Goal: Task Accomplishment & Management: Use online tool/utility

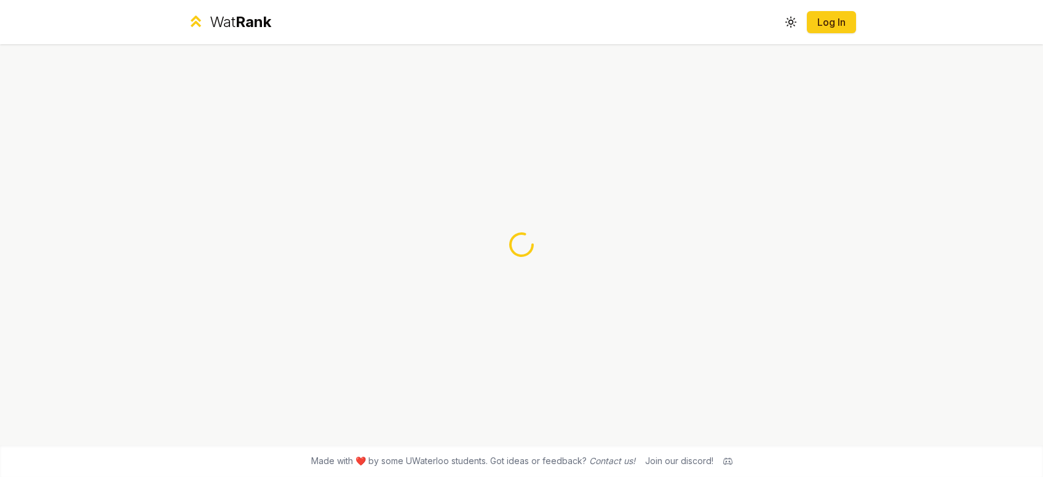
click at [830, 34] on div "Wat Rank Toggle theme Log In" at bounding box center [521, 22] width 709 height 44
click at [833, 26] on link "Log In" at bounding box center [832, 22] width 30 height 15
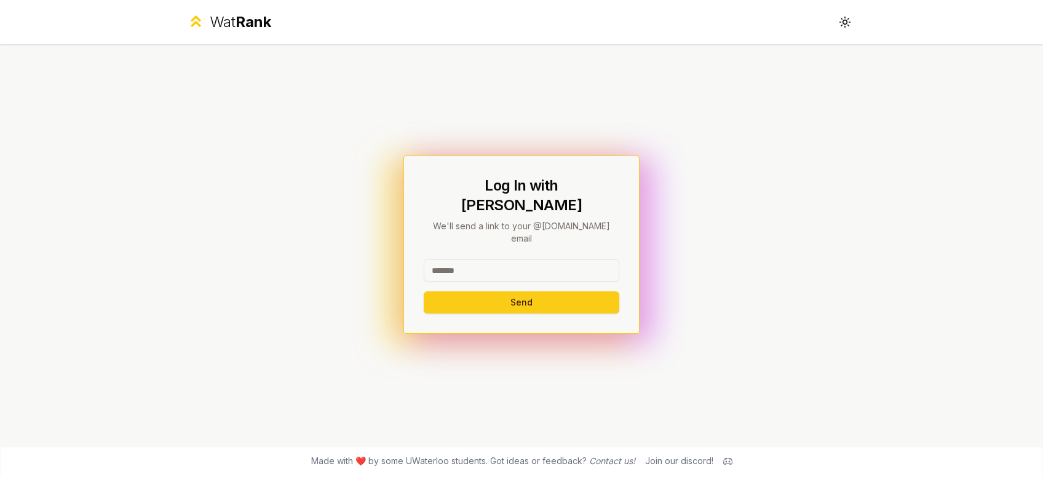
click at [533, 260] on input at bounding box center [522, 271] width 196 height 22
type input "*******"
click at [424, 292] on button "Send" at bounding box center [522, 303] width 196 height 22
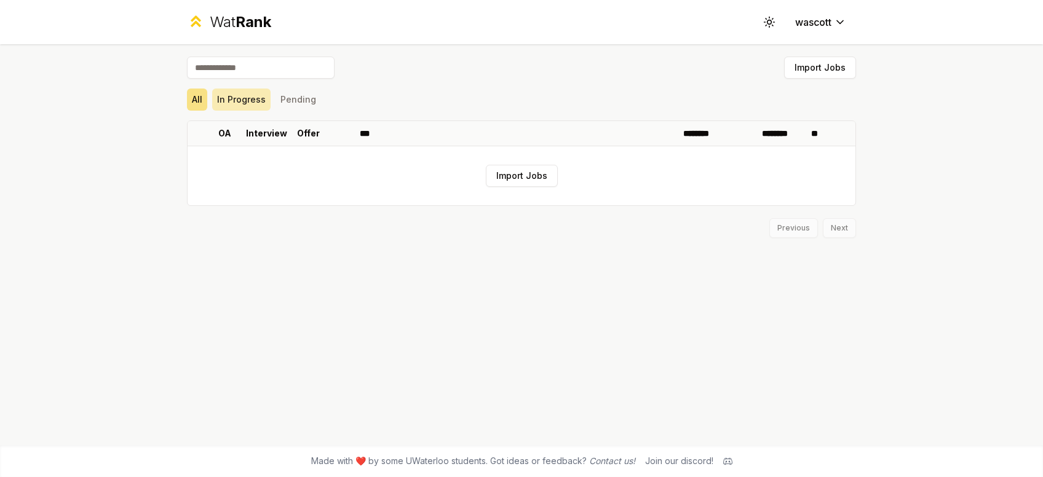
click at [259, 99] on button "In Progress" at bounding box center [241, 100] width 58 height 22
click at [291, 105] on button "Pending" at bounding box center [299, 100] width 46 height 22
click at [204, 108] on button "All" at bounding box center [197, 100] width 20 height 22
click at [518, 178] on button "Import Jobs" at bounding box center [522, 176] width 72 height 22
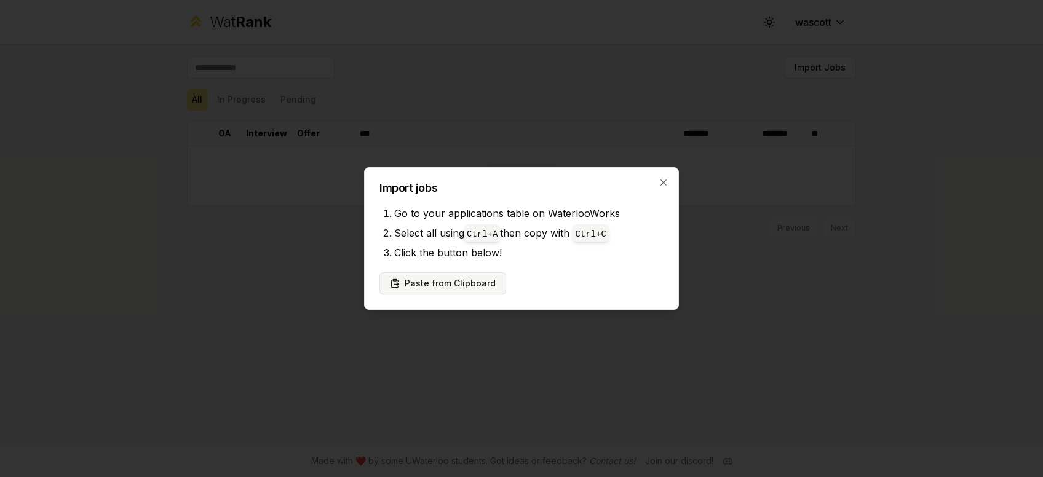
click at [482, 287] on button "Paste from Clipboard" at bounding box center [442, 283] width 127 height 22
click at [506, 250] on li "Click the button below!" at bounding box center [528, 253] width 269 height 20
click at [475, 284] on button "Paste from Clipboard" at bounding box center [442, 283] width 127 height 22
click at [520, 250] on li "Click the button below!" at bounding box center [528, 253] width 269 height 20
click at [470, 285] on button "Paste from Clipboard" at bounding box center [442, 283] width 127 height 22
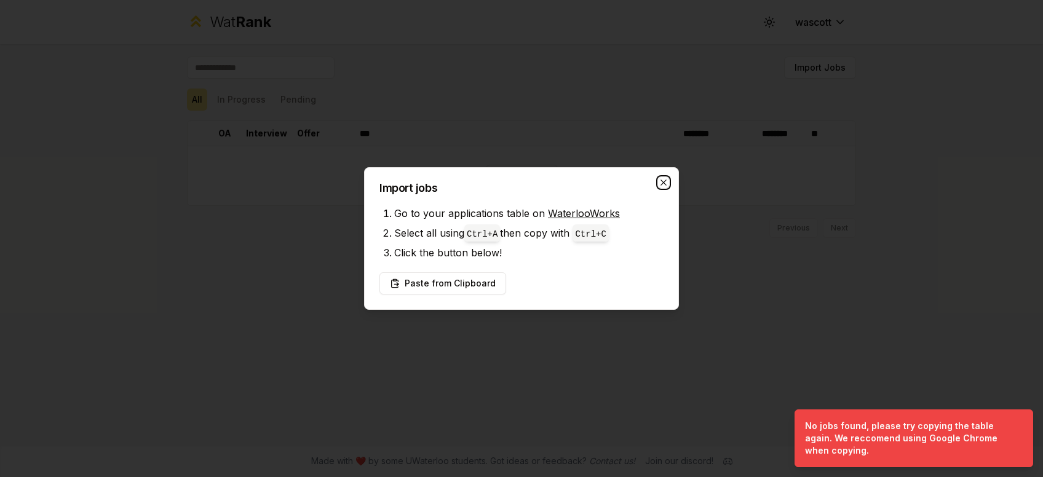
click at [664, 183] on icon "button" at bounding box center [664, 183] width 6 height 6
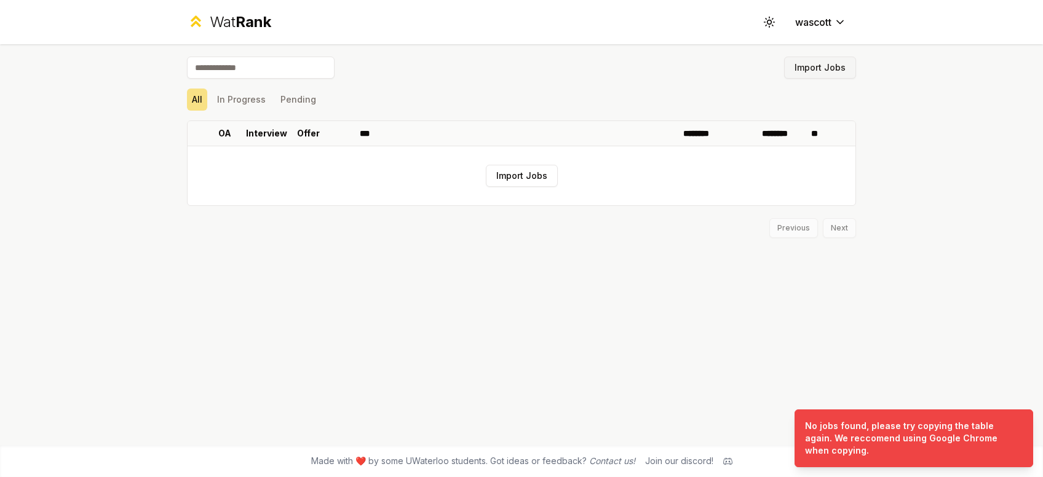
click at [827, 61] on button "Import Jobs" at bounding box center [820, 68] width 72 height 22
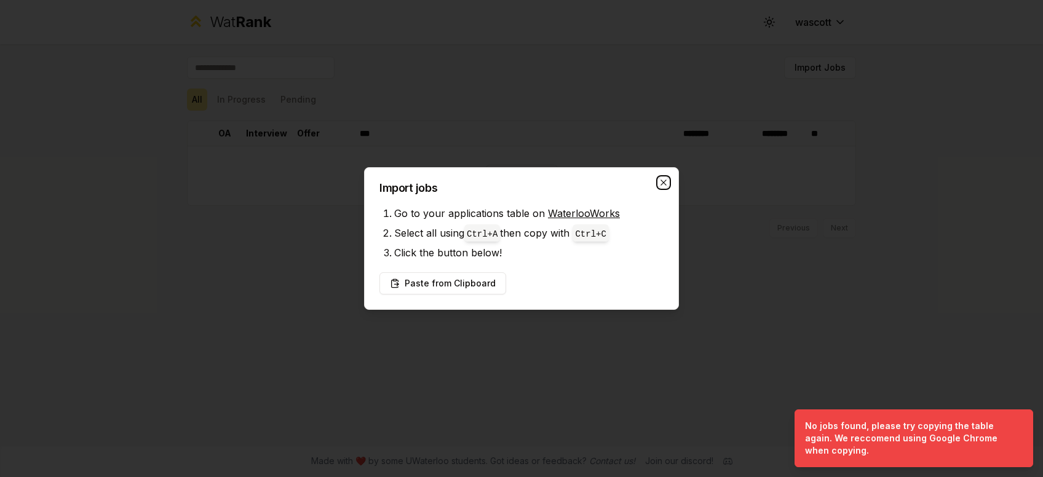
click at [665, 183] on icon "button" at bounding box center [664, 183] width 10 height 10
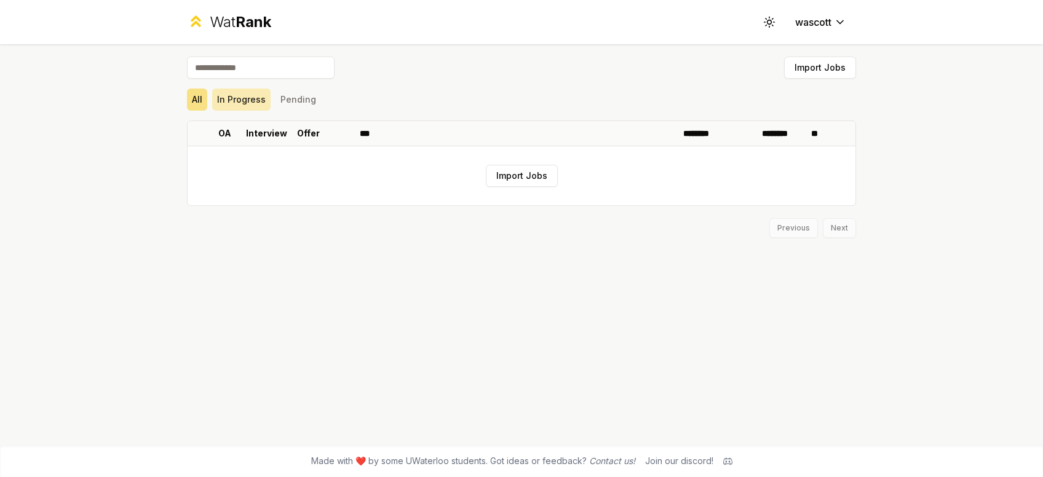
click at [238, 102] on button "In Progress" at bounding box center [241, 100] width 58 height 22
click at [285, 97] on button "Pending" at bounding box center [299, 100] width 46 height 22
click at [820, 35] on div "Wat Rank Toggle theme wascott" at bounding box center [521, 22] width 709 height 44
click at [826, 26] on html "Wat Rank Toggle theme wascott Import Jobs All In Progress Pending OA Interview …" at bounding box center [521, 238] width 1043 height 477
click at [770, 26] on html "Wat Rank Toggle theme wascott Import Jobs All In Progress Pending OA Interview …" at bounding box center [521, 238] width 1043 height 477
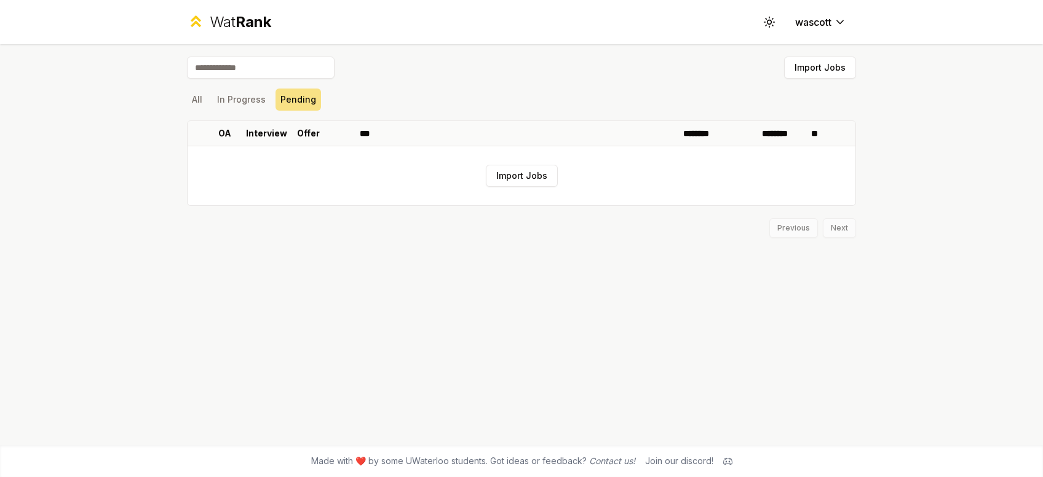
click at [770, 26] on icon at bounding box center [769, 22] width 12 height 12
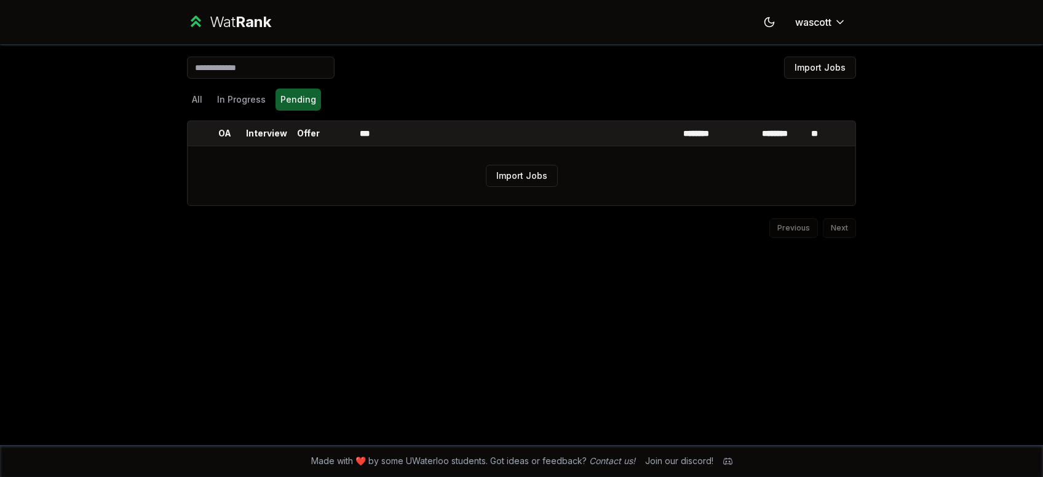
click at [770, 26] on icon at bounding box center [769, 22] width 9 height 9
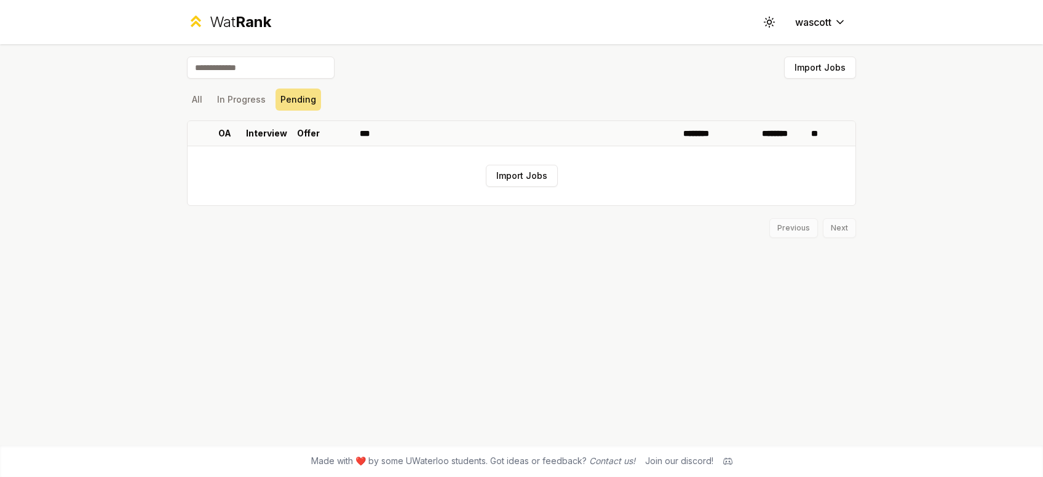
click at [232, 25] on div "Wat Rank" at bounding box center [241, 22] width 62 height 20
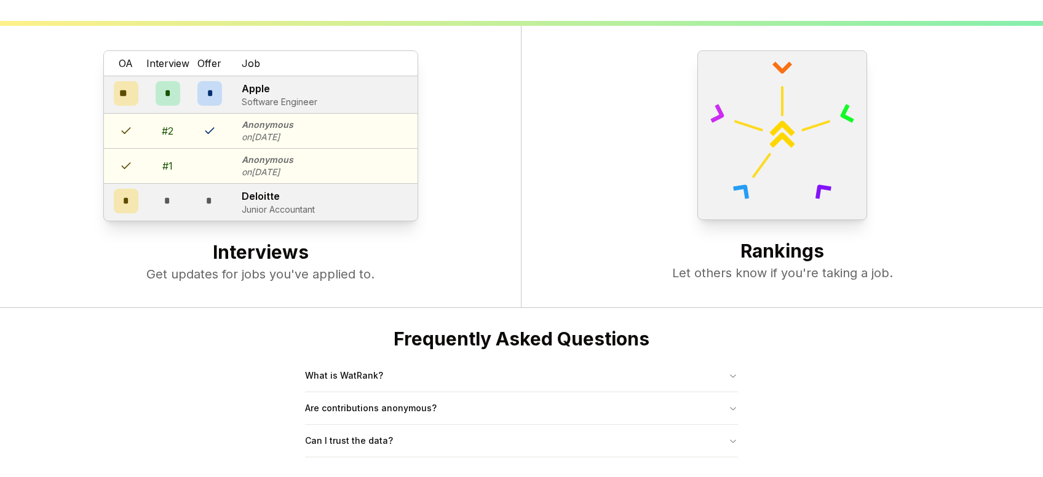
scroll to position [472, 0]
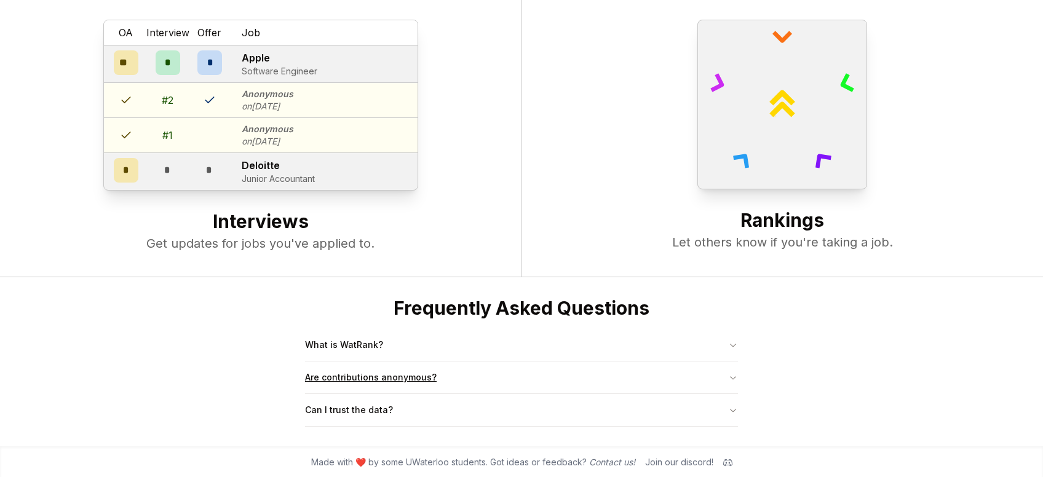
click at [474, 375] on button "Are contributions anonymous?" at bounding box center [521, 378] width 433 height 32
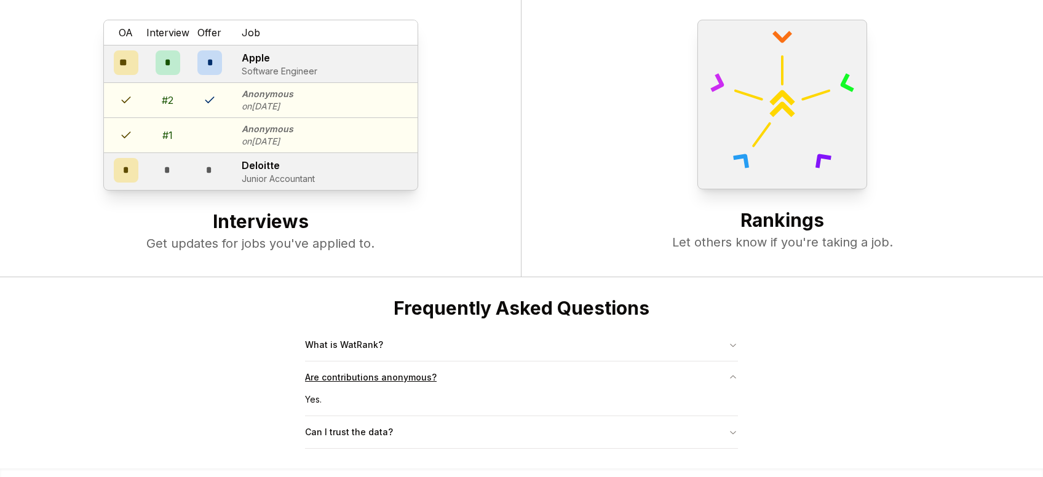
scroll to position [494, 0]
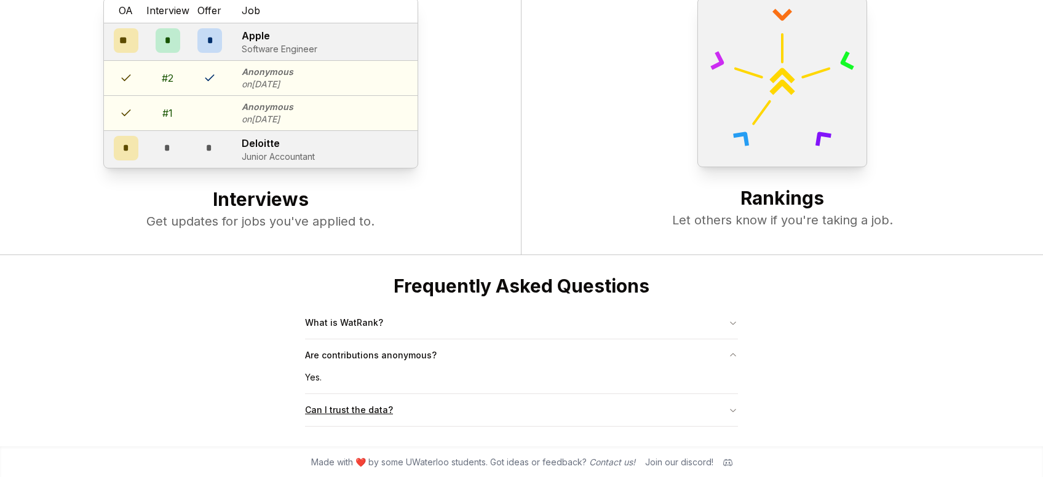
click at [463, 412] on button "Can I trust the data?" at bounding box center [521, 410] width 433 height 32
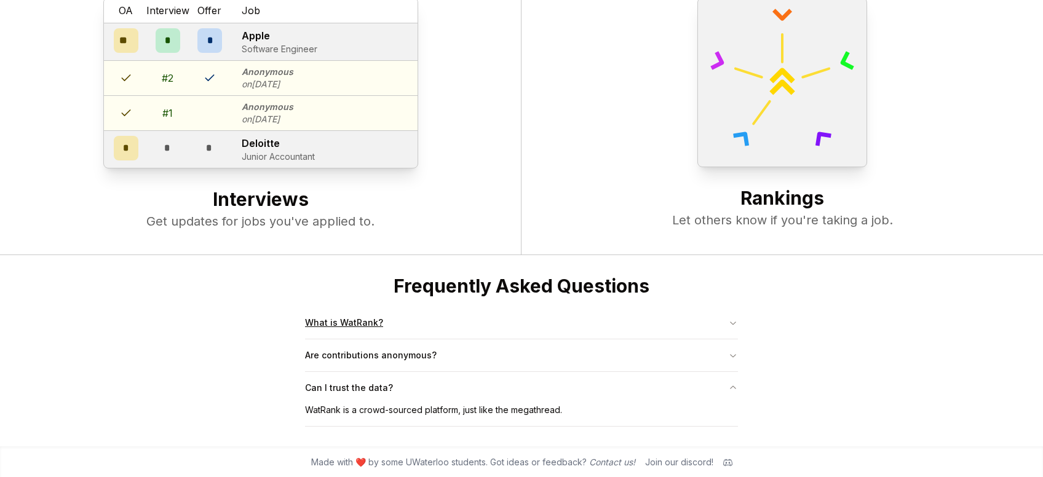
click at [491, 333] on button "What is WatRank?" at bounding box center [521, 323] width 433 height 32
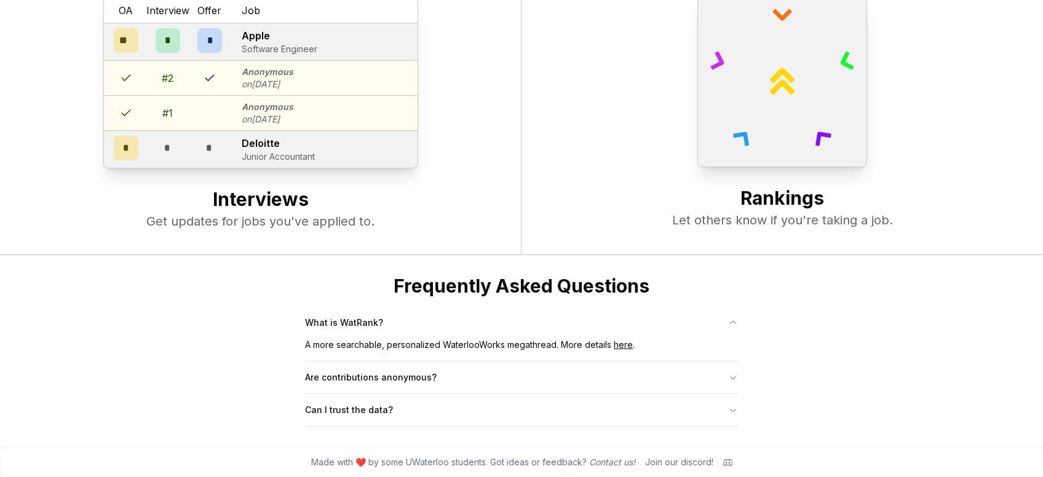
click at [629, 344] on link "here" at bounding box center [623, 344] width 19 height 10
